Goal: Information Seeking & Learning: Learn about a topic

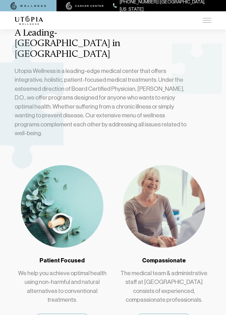
scroll to position [276, 0]
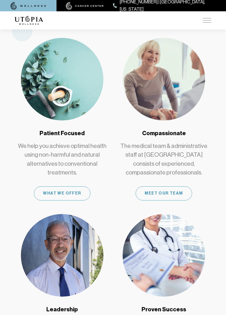
click at [101, 311] on link "Leadership We help you achieve optimal health using non-harmful and natural alt…" at bounding box center [62, 295] width 95 height 162
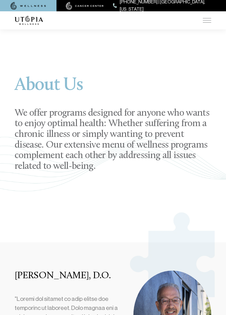
scroll to position [15, 0]
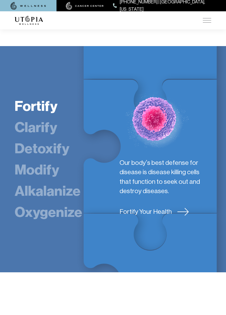
scroll to position [987, 0]
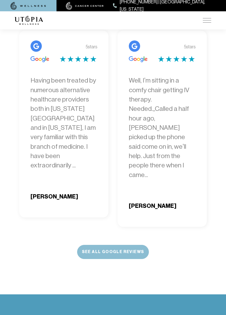
scroll to position [1882, 0]
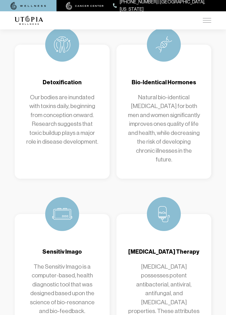
scroll to position [485, 0]
